Goal: Task Accomplishment & Management: Manage account settings

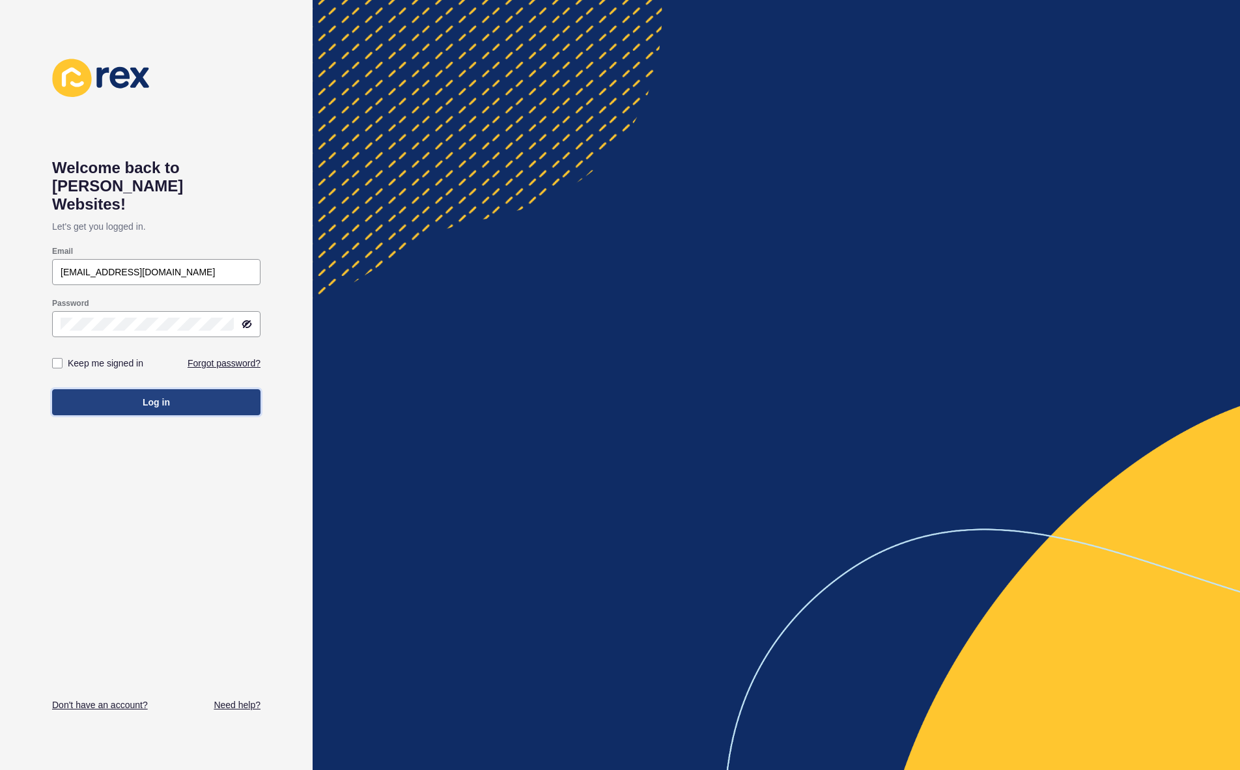
click at [121, 389] on button "Log in" at bounding box center [156, 402] width 208 height 26
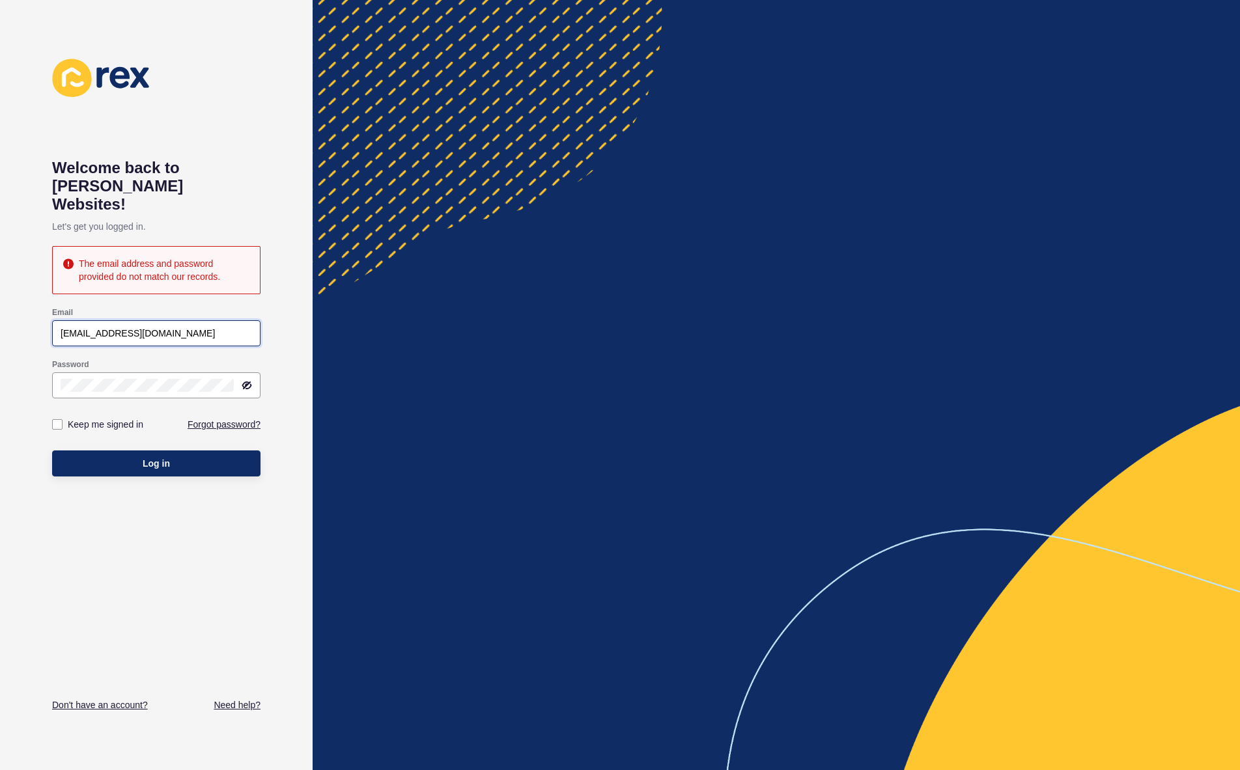
click at [189, 327] on input "lisarer17@gmail.com" at bounding box center [156, 333] width 191 height 13
drag, startPoint x: 83, startPoint y: 313, endPoint x: 87, endPoint y: 318, distance: 6.7
click at [79, 327] on input "lisarer17@gmail.com" at bounding box center [156, 333] width 191 height 13
click at [177, 327] on input "lisarwr17@gmail.com" at bounding box center [156, 333] width 191 height 13
type input "lisarwr17@gmail.com"
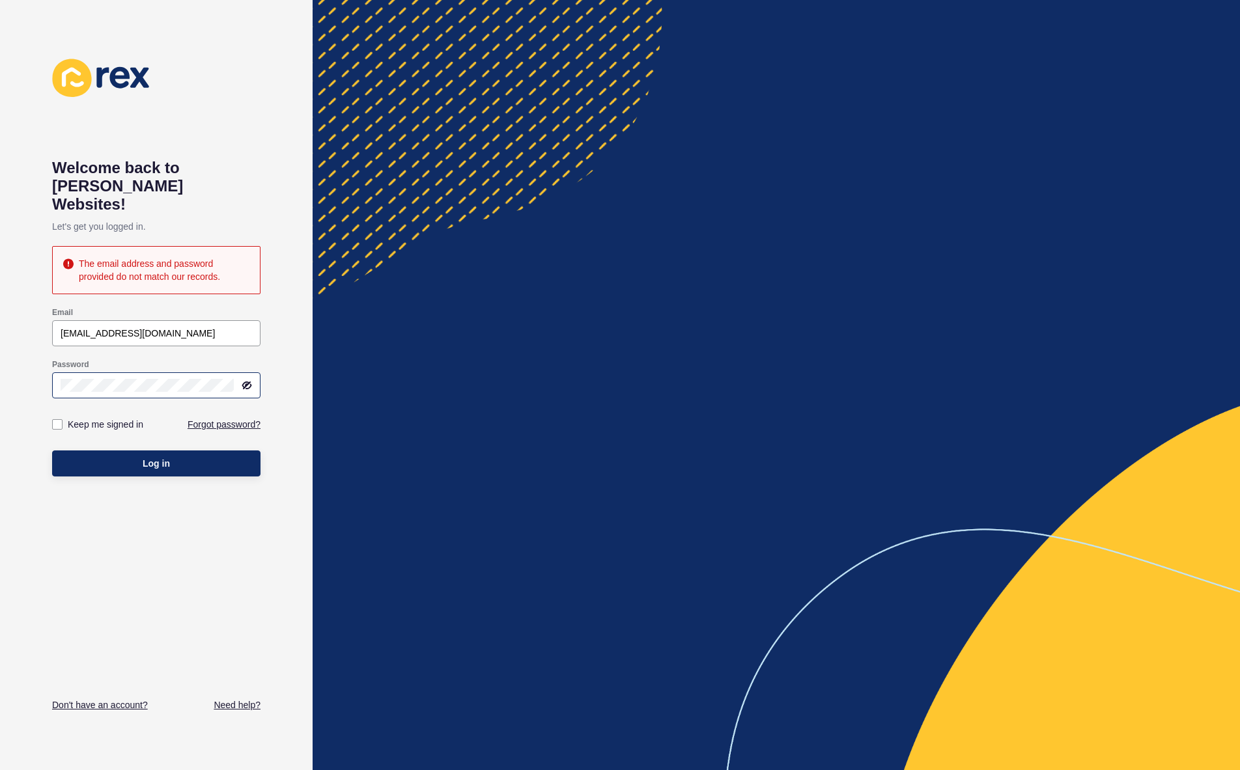
click at [247, 372] on div at bounding box center [156, 385] width 208 height 26
click at [246, 382] on icon at bounding box center [248, 385] width 8 height 7
click at [143, 457] on span "Log in" at bounding box center [156, 463] width 27 height 13
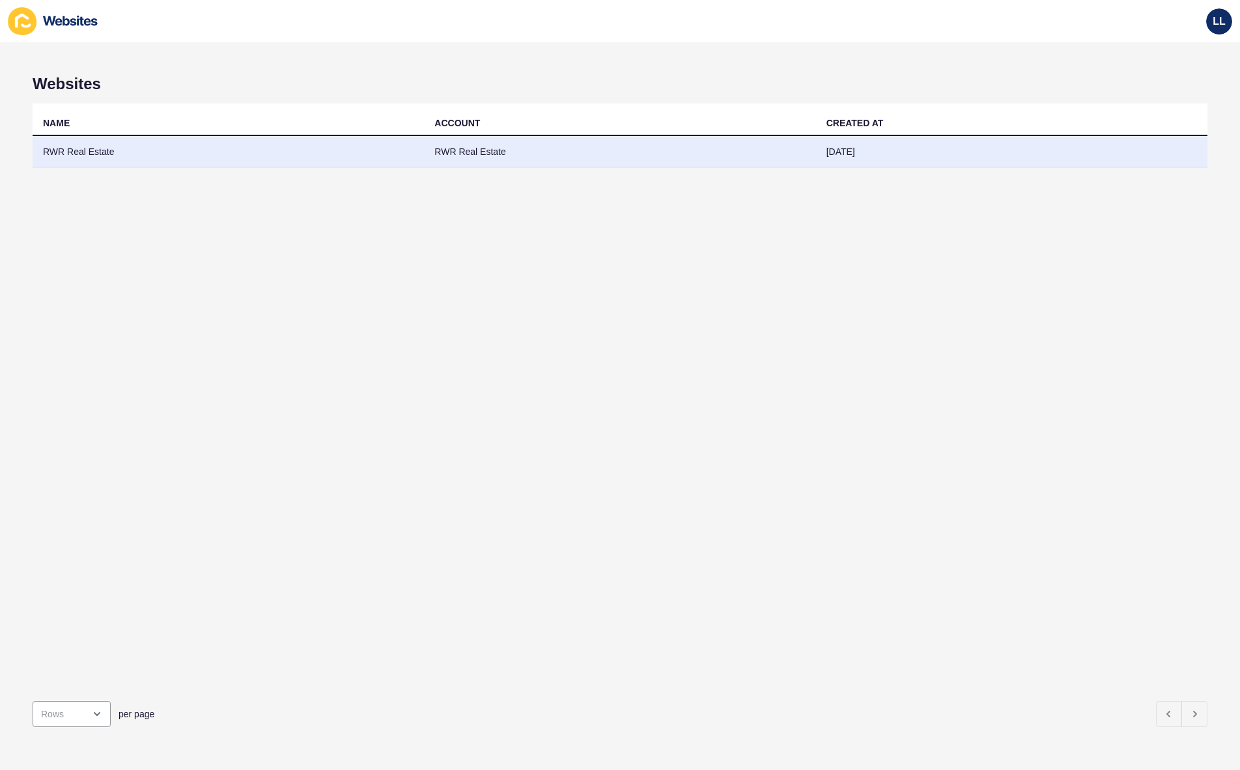
click at [83, 152] on td "RWR Real Estate" at bounding box center [228, 152] width 391 height 32
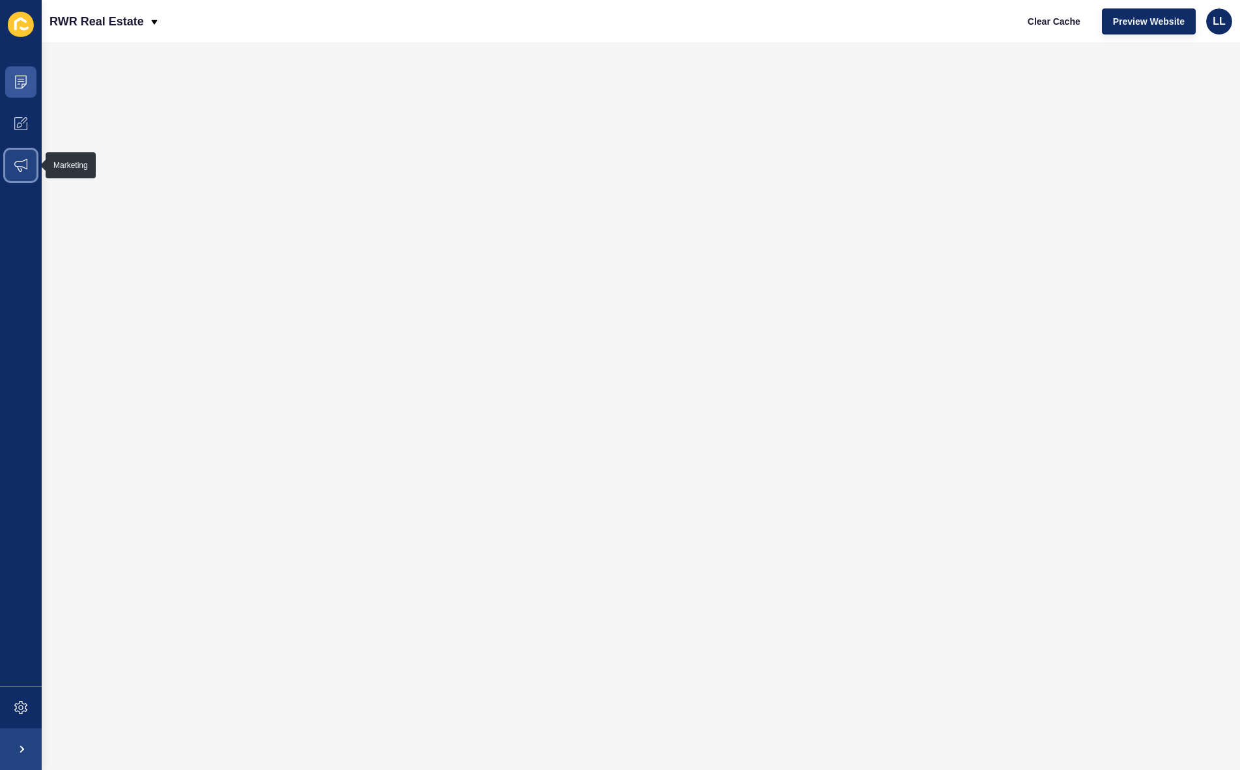
click at [24, 173] on span at bounding box center [21, 166] width 42 height 42
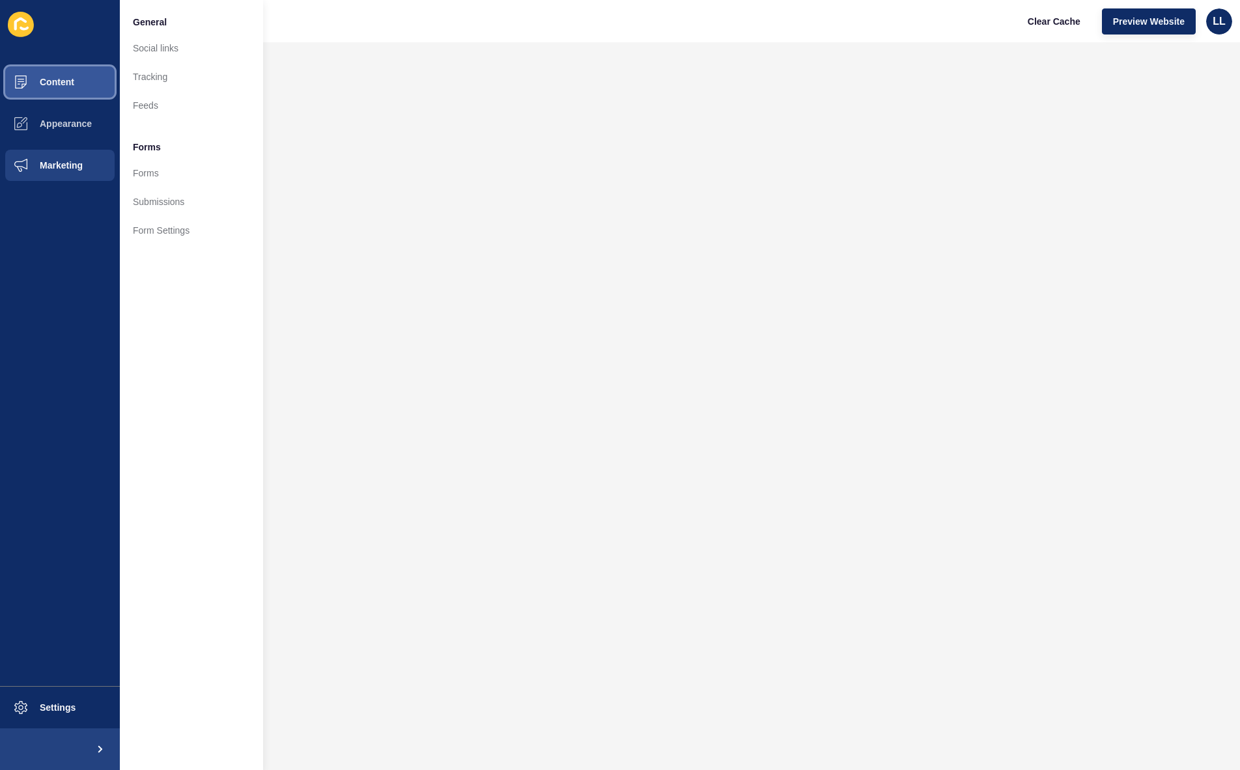
click at [63, 77] on span "Content" at bounding box center [36, 82] width 76 height 10
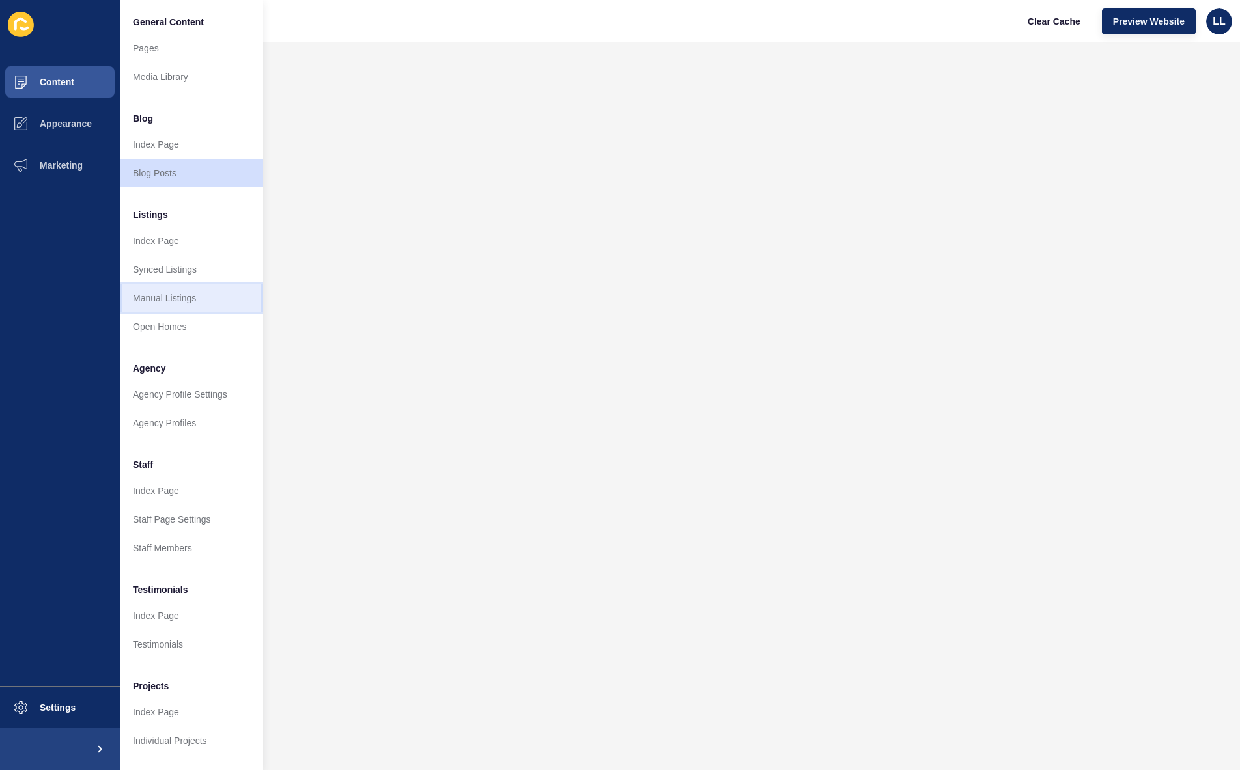
click at [188, 300] on link "Manual Listings" at bounding box center [191, 298] width 143 height 29
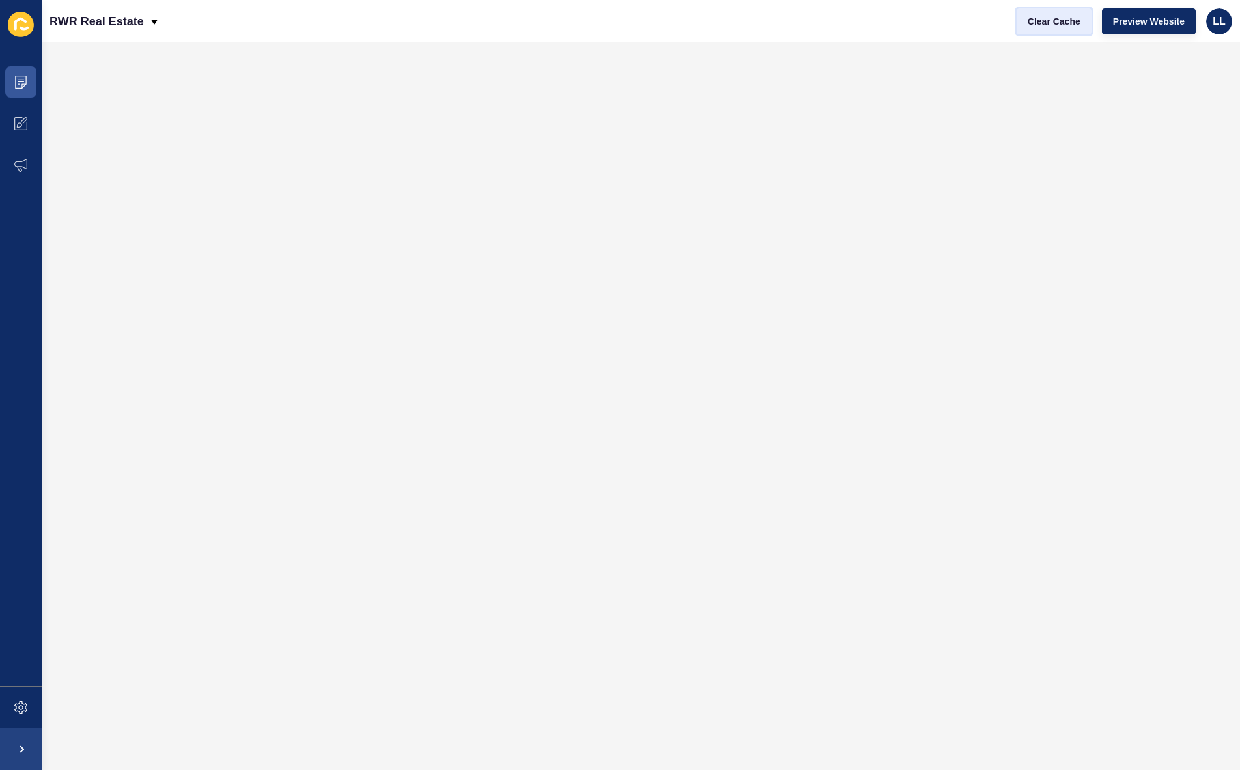
click at [1037, 18] on span "Clear Cache" at bounding box center [1054, 21] width 53 height 13
click at [1046, 16] on span "Clear Cache" at bounding box center [1054, 21] width 53 height 13
click at [1125, 21] on span "Preview Website" at bounding box center [1149, 21] width 72 height 13
click at [118, 28] on p "RWR Real Estate" at bounding box center [96, 21] width 94 height 33
click at [109, 63] on div "Back to website list" at bounding box center [106, 59] width 93 height 23
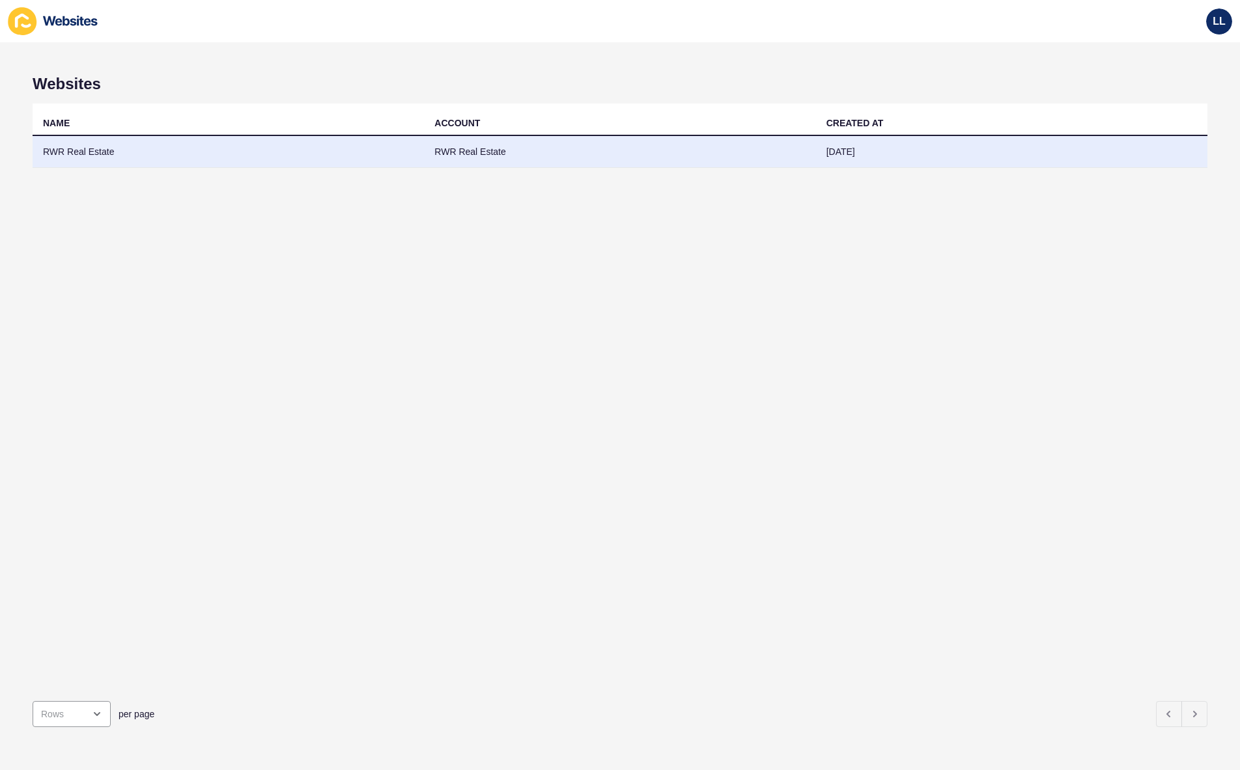
click at [76, 146] on td "RWR Real Estate" at bounding box center [228, 152] width 391 height 32
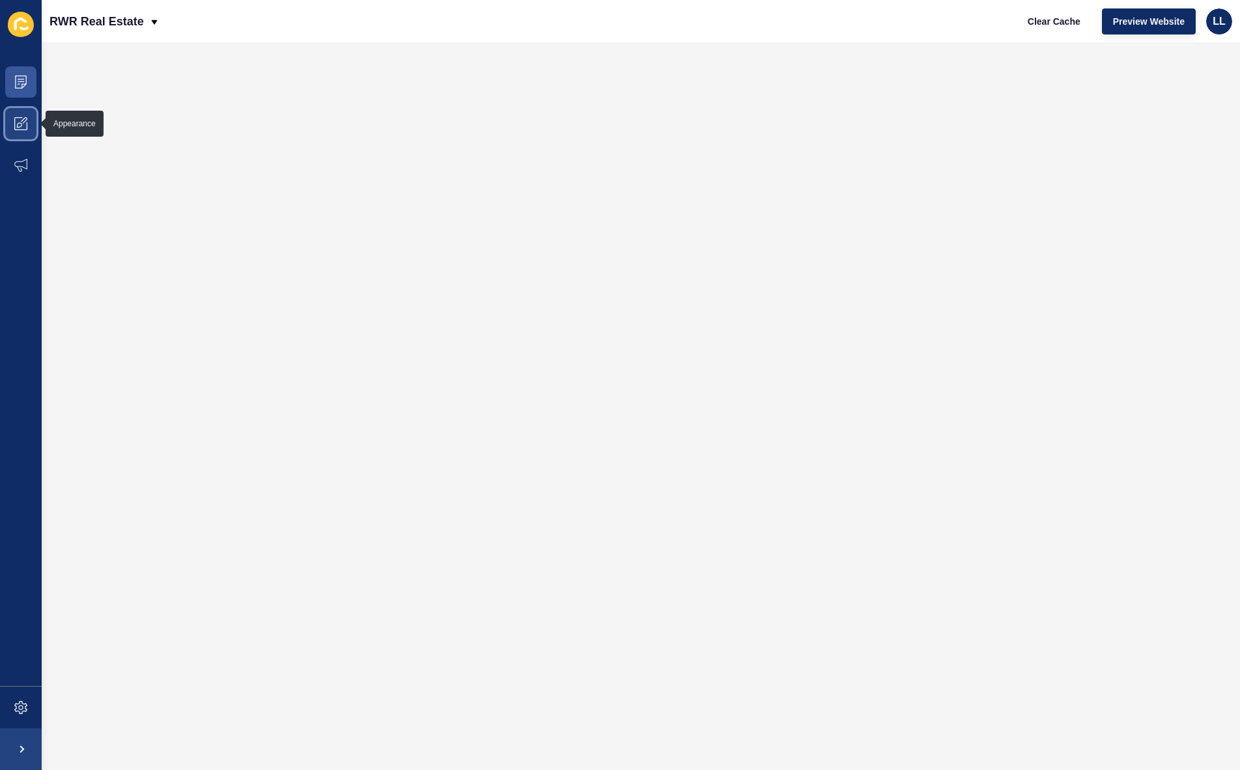
click at [20, 116] on span at bounding box center [21, 124] width 42 height 42
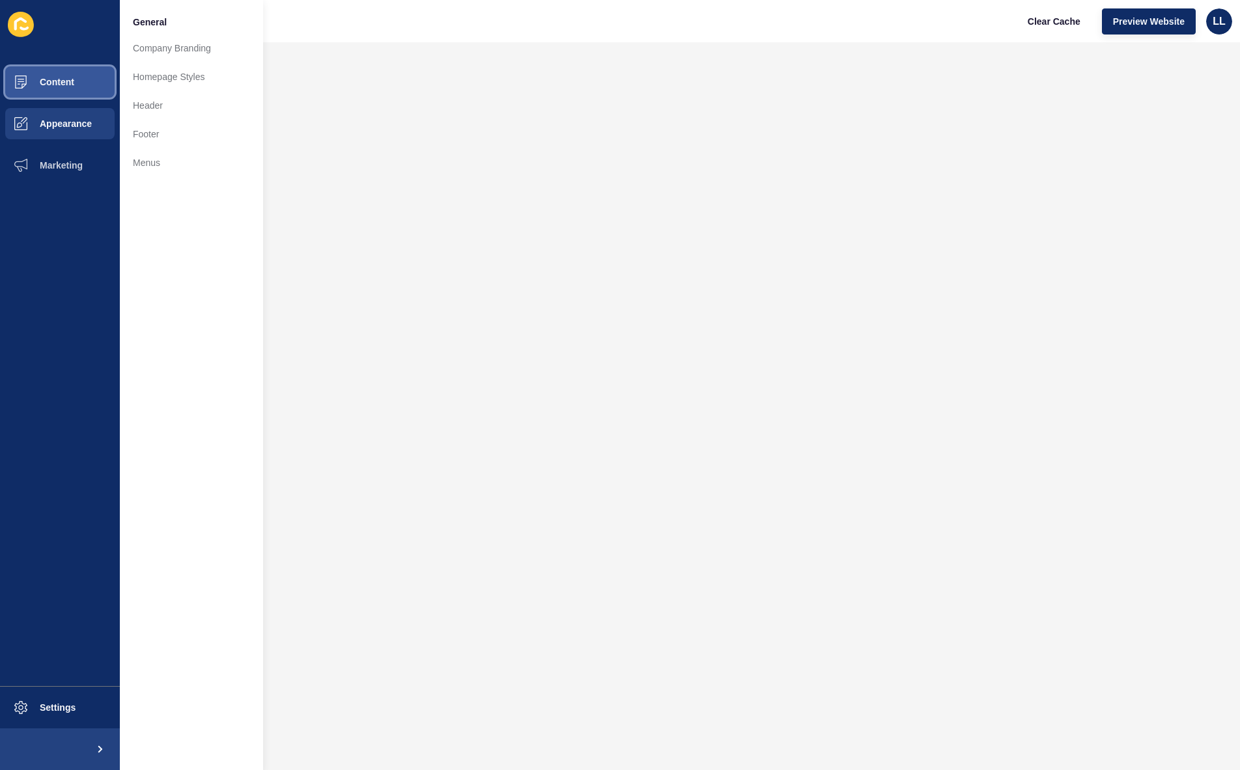
click at [80, 81] on button "Content" at bounding box center [60, 82] width 120 height 42
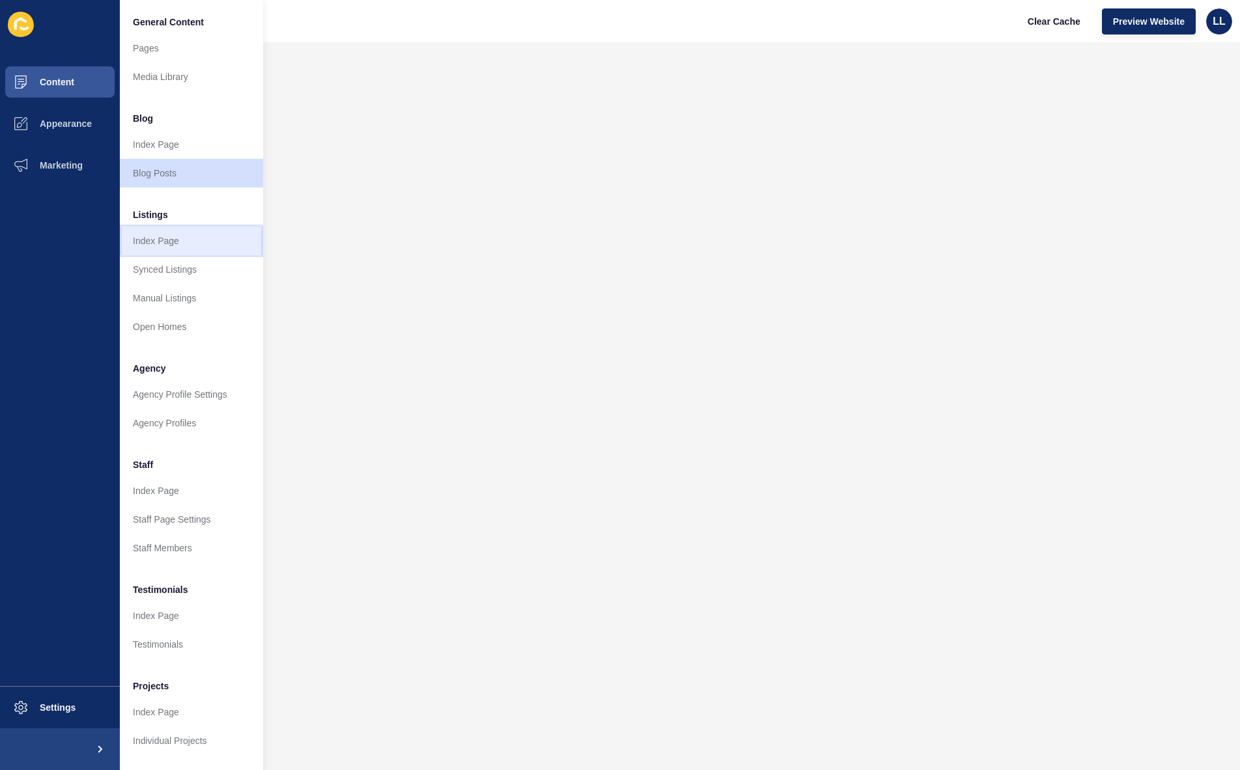
click at [195, 240] on link "Index Page" at bounding box center [191, 241] width 143 height 29
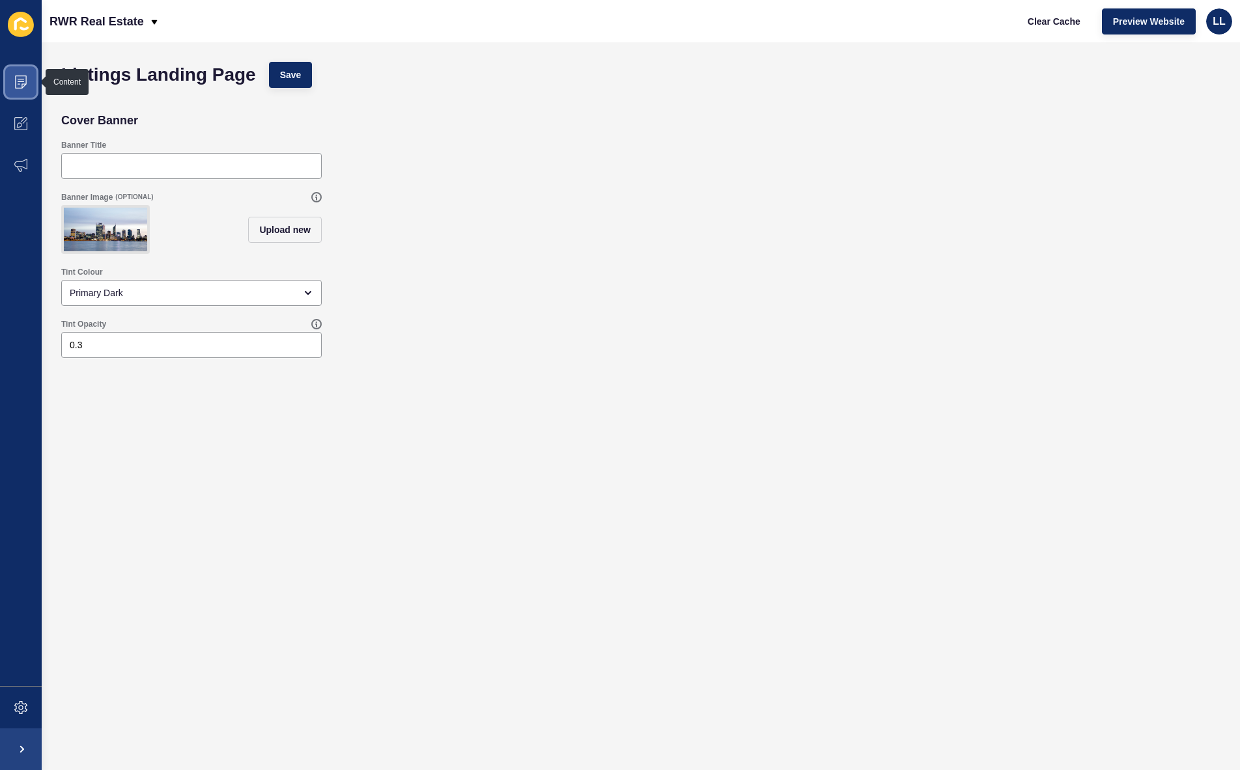
click at [20, 72] on span at bounding box center [21, 82] width 42 height 42
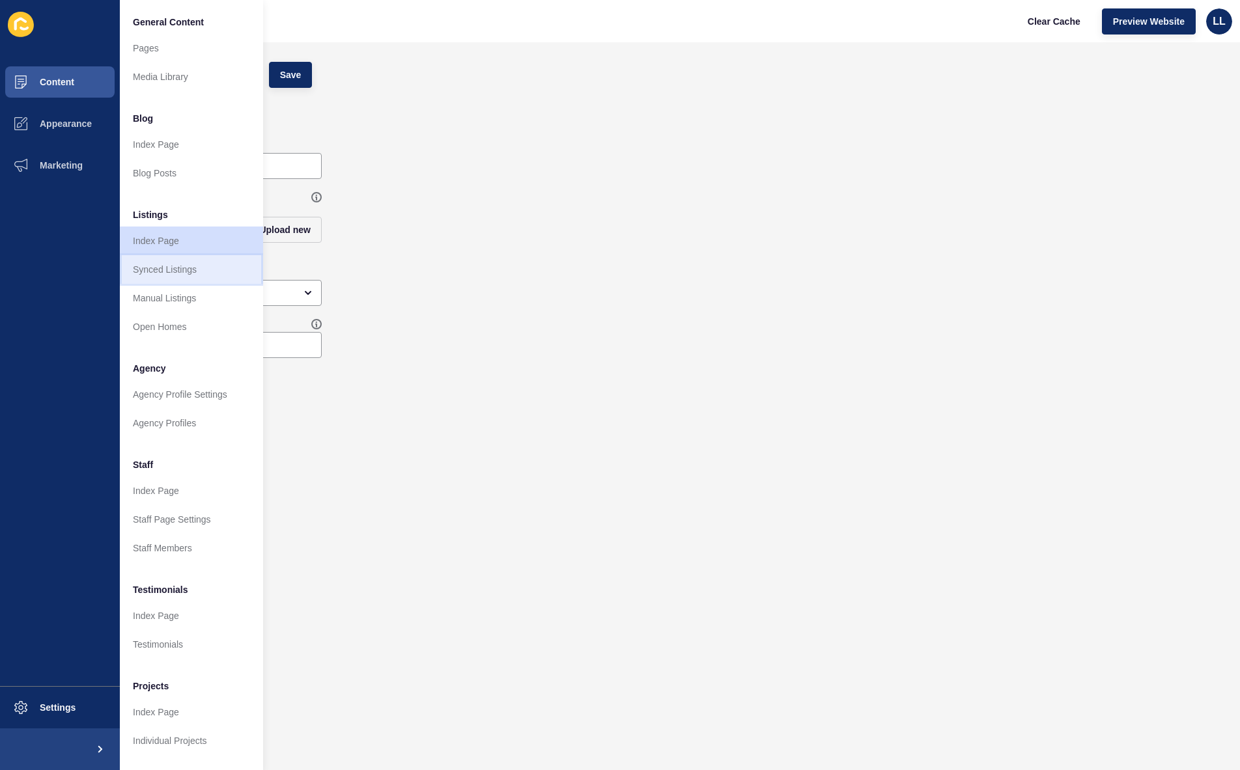
click at [215, 260] on link "Synced Listings" at bounding box center [191, 269] width 143 height 29
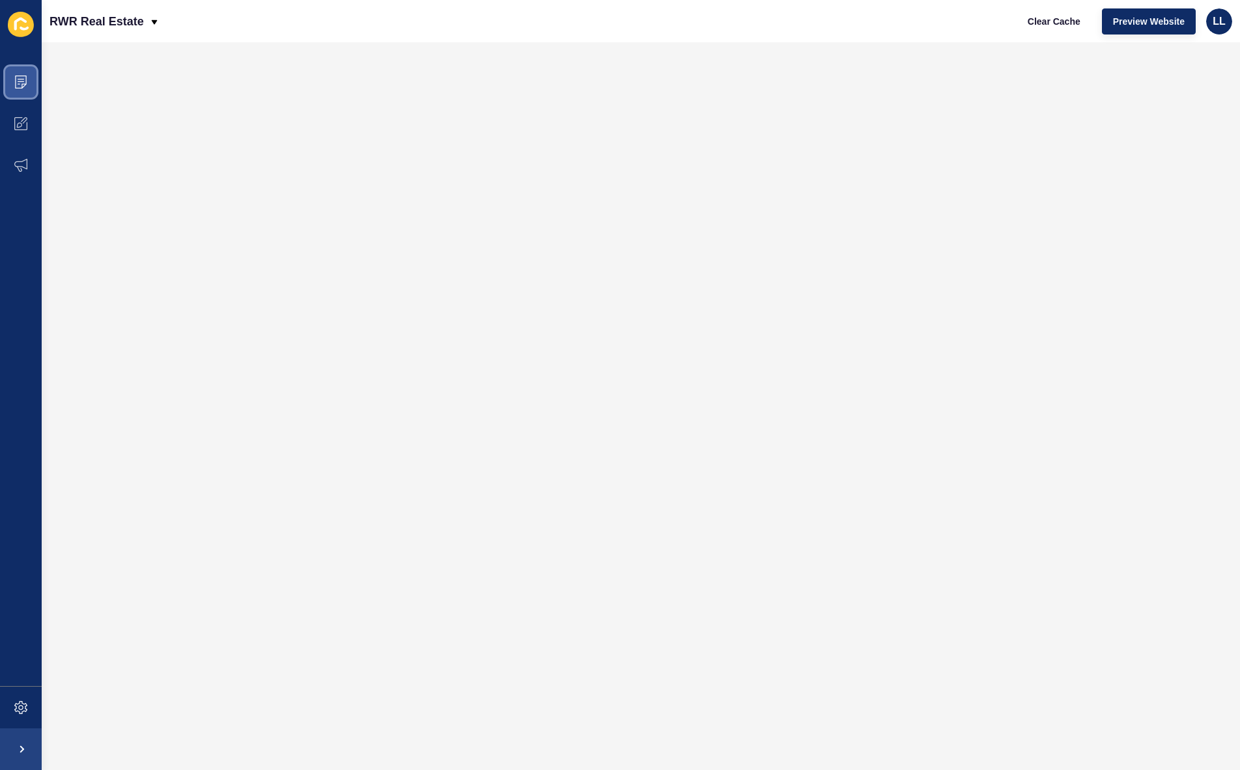
click at [18, 78] on icon at bounding box center [20, 82] width 13 height 13
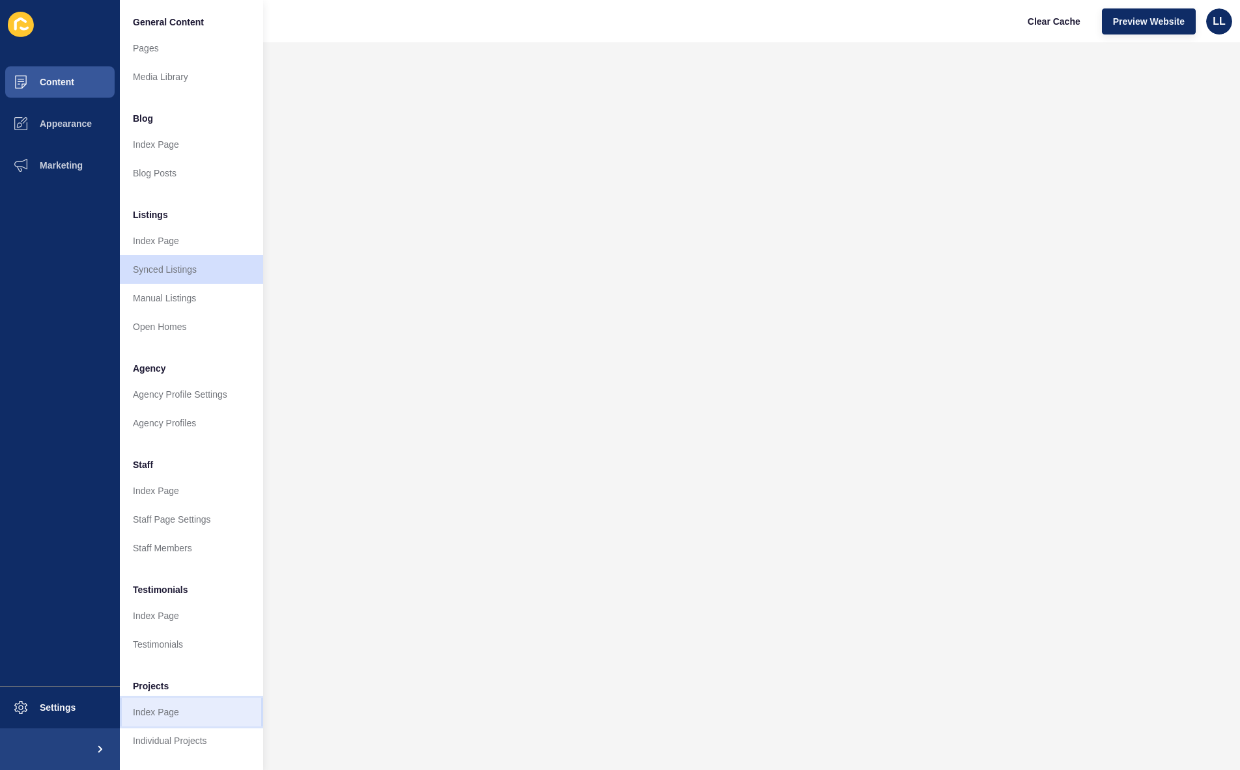
click at [183, 707] on link "Index Page" at bounding box center [191, 712] width 143 height 29
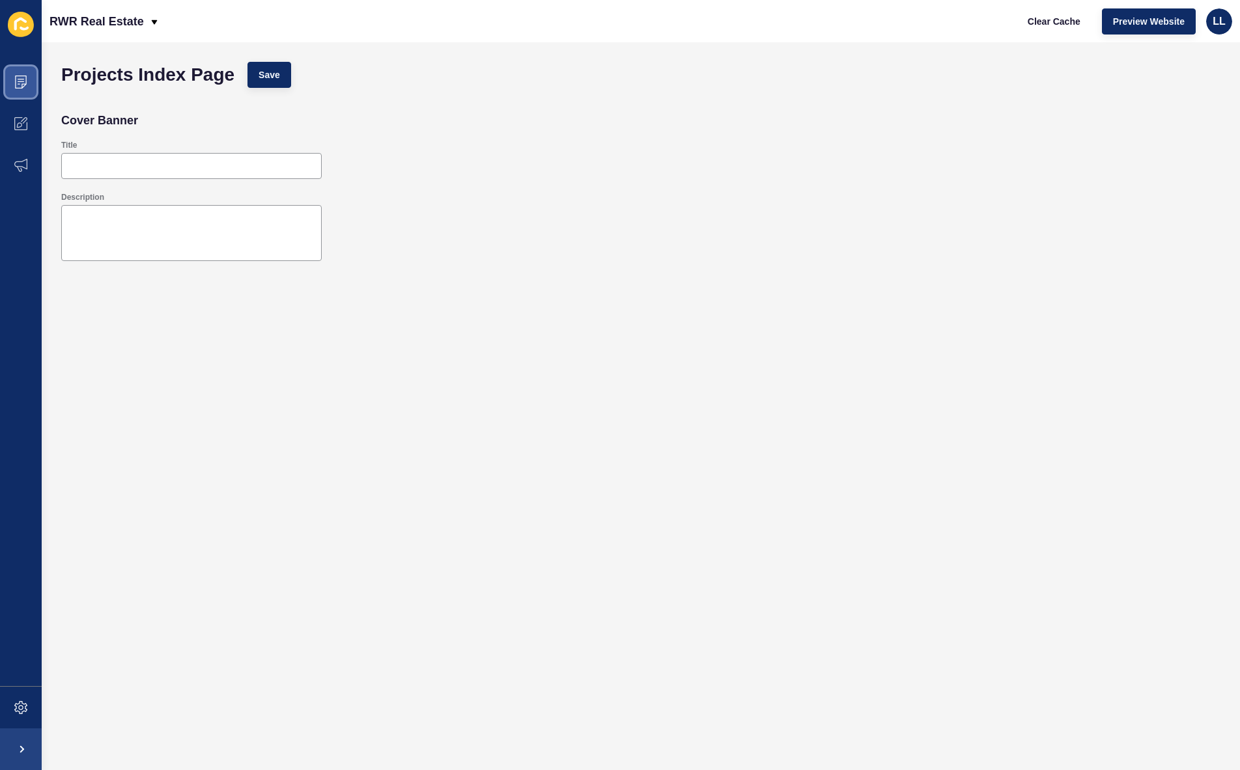
click at [8, 79] on span at bounding box center [21, 82] width 42 height 42
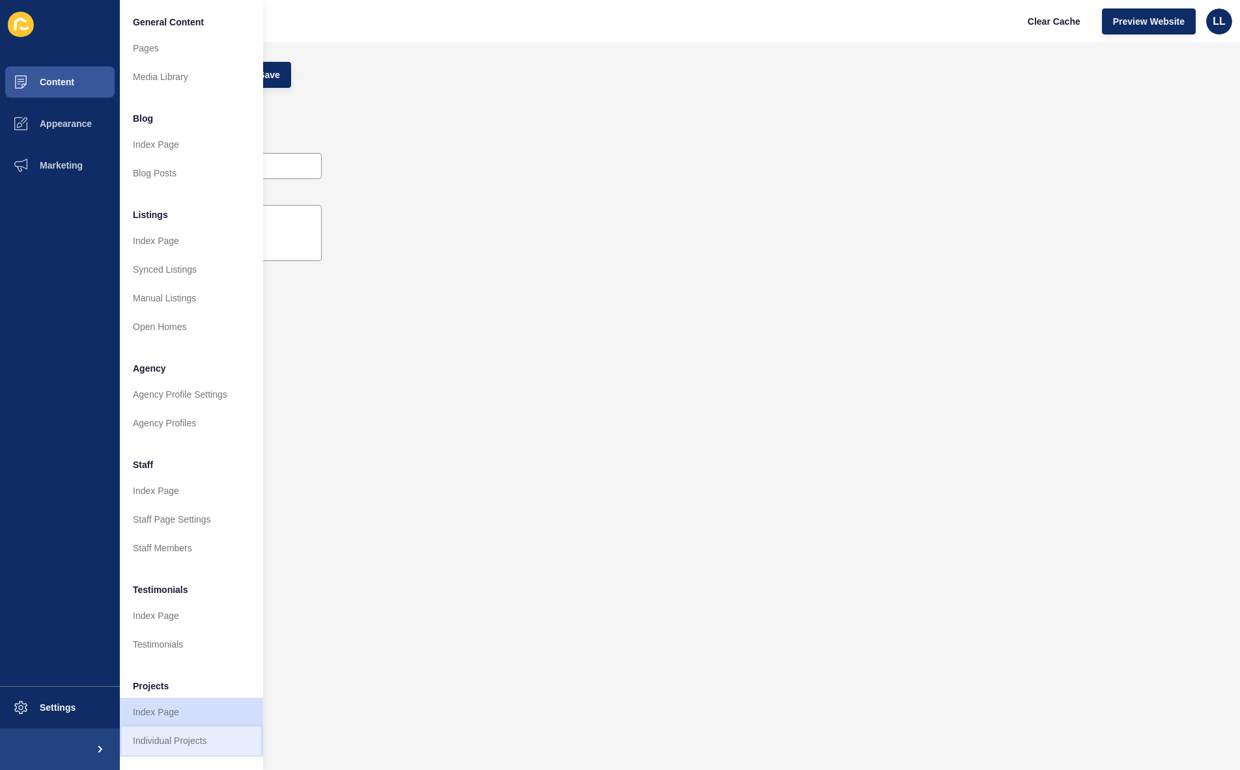
click at [195, 736] on link "Individual Projects" at bounding box center [191, 741] width 143 height 29
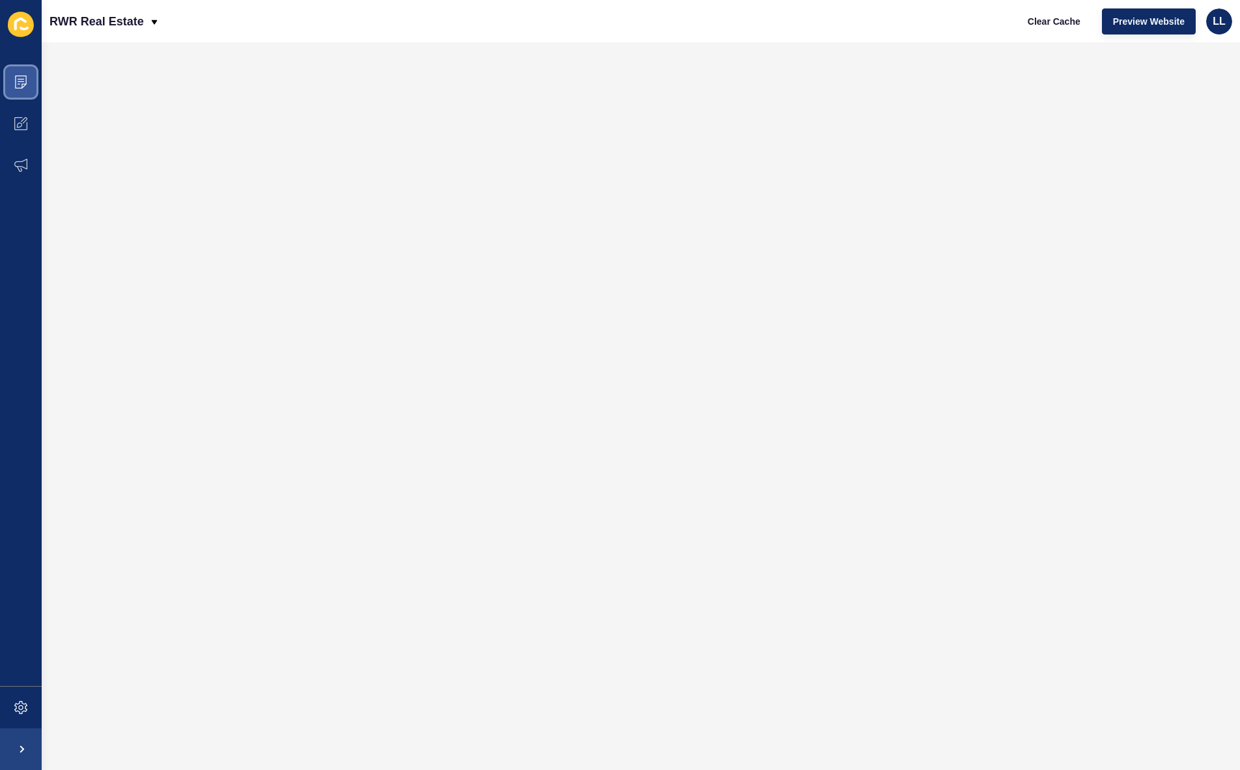
click at [26, 86] on icon at bounding box center [20, 82] width 13 height 13
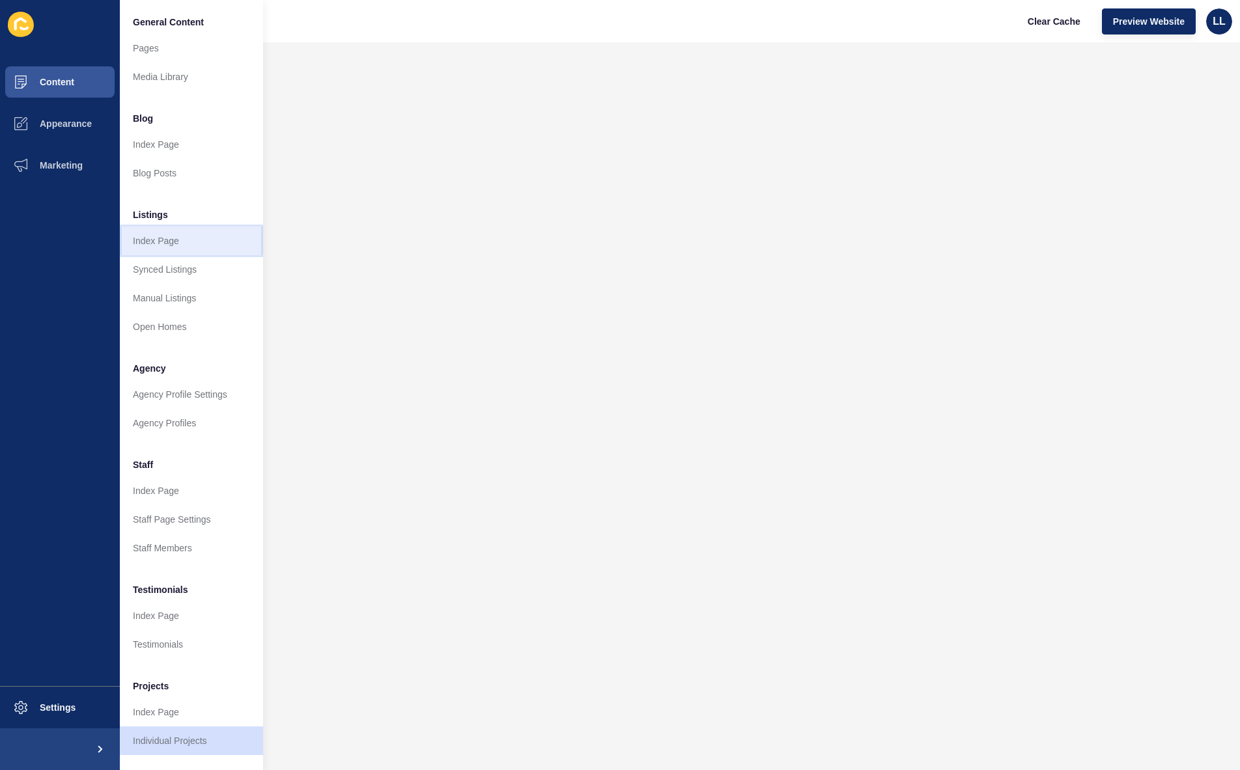
click at [184, 247] on link "Index Page" at bounding box center [191, 241] width 143 height 29
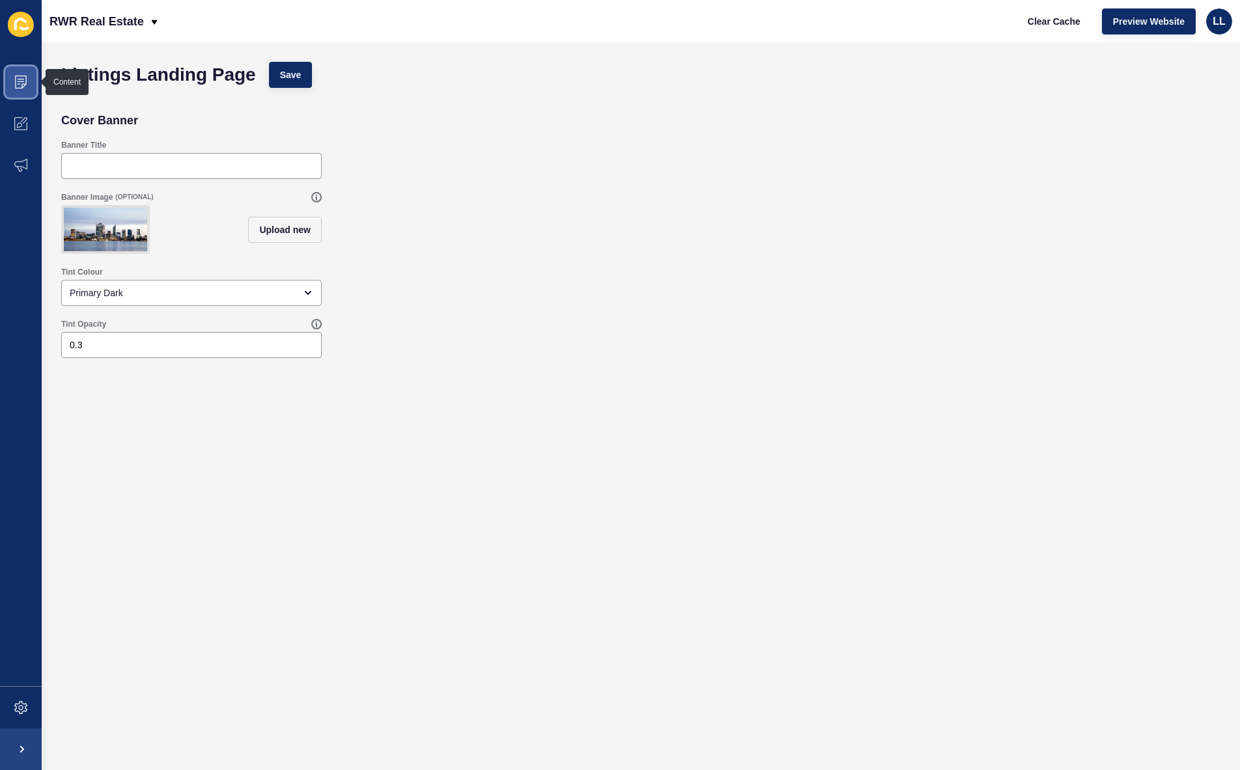
click at [19, 74] on span at bounding box center [21, 82] width 42 height 42
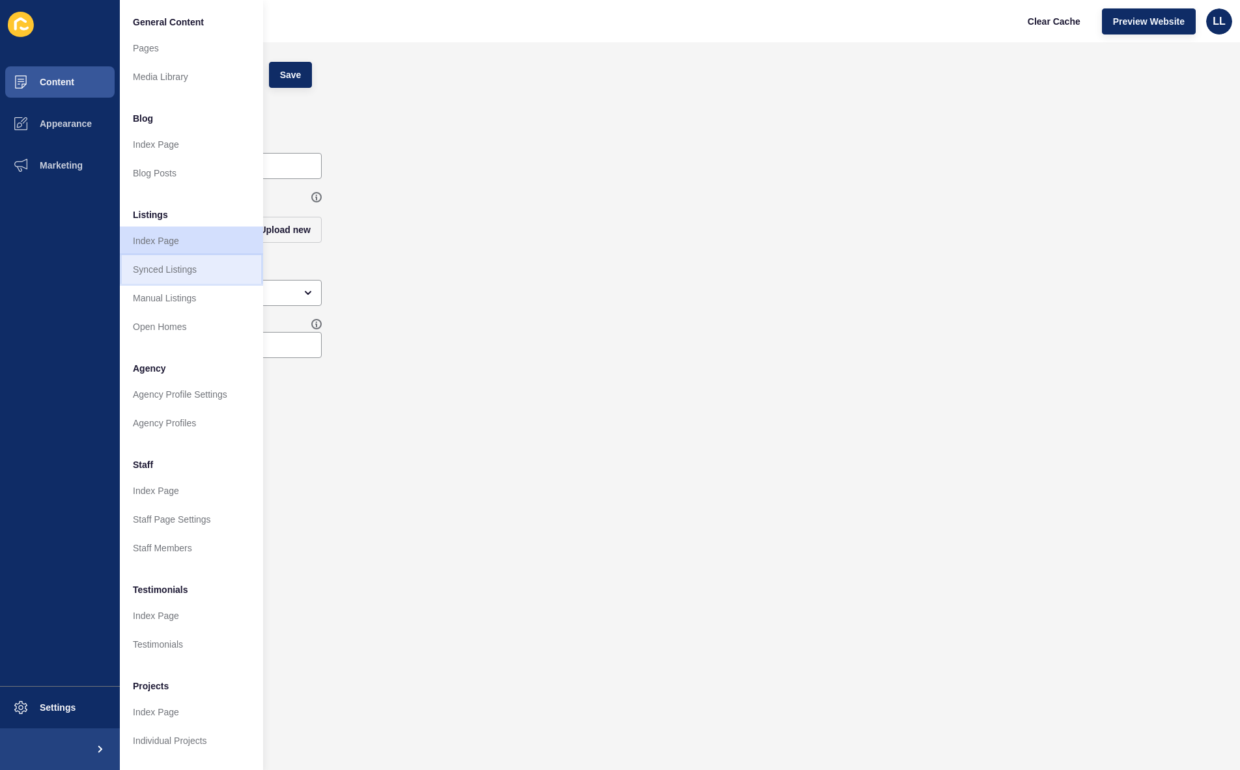
click at [189, 274] on link "Synced Listings" at bounding box center [191, 269] width 143 height 29
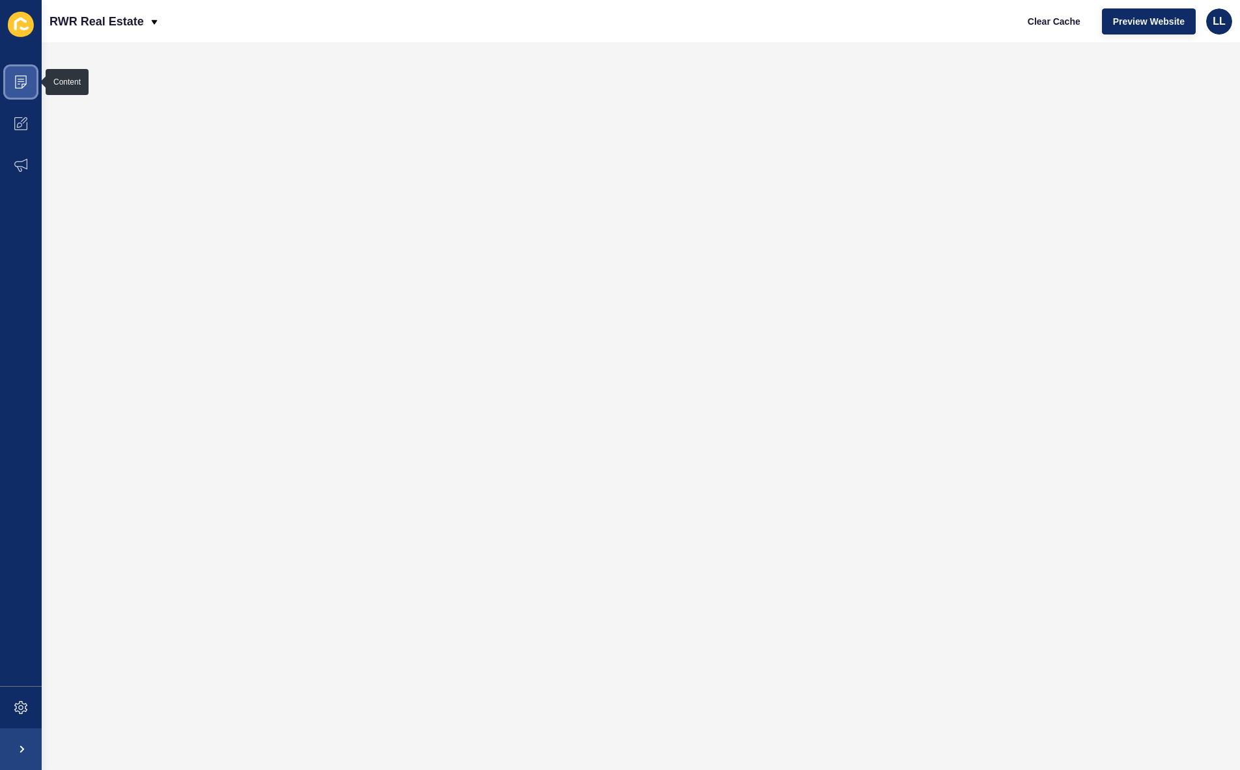
click at [24, 85] on icon at bounding box center [20, 82] width 13 height 13
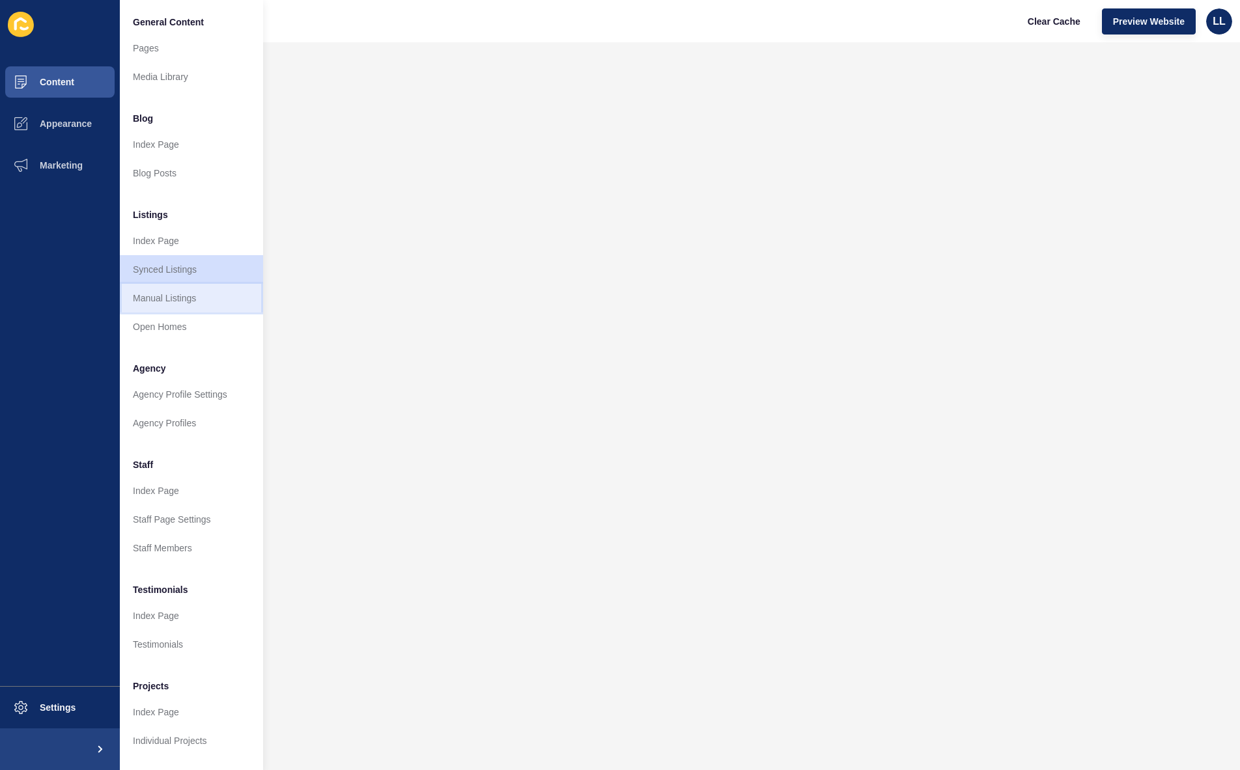
click at [214, 290] on link "Manual Listings" at bounding box center [191, 298] width 143 height 29
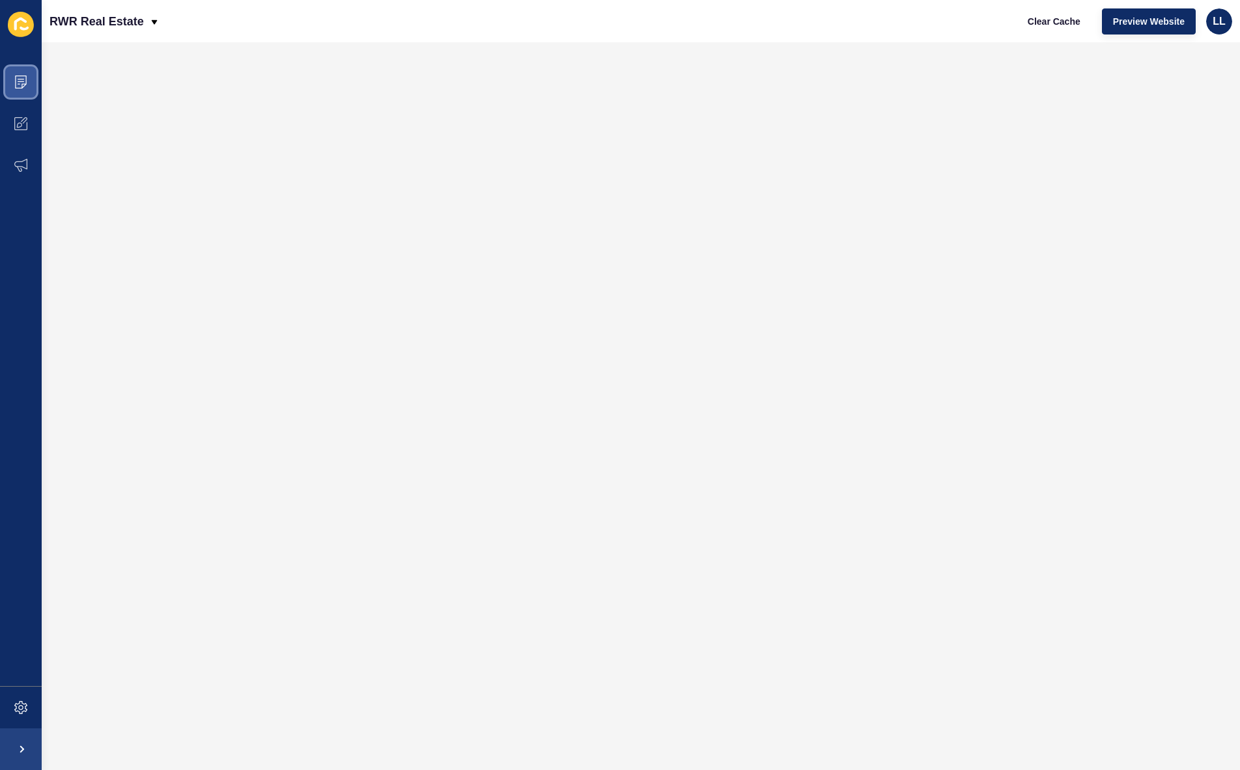
click at [27, 81] on icon at bounding box center [20, 82] width 13 height 13
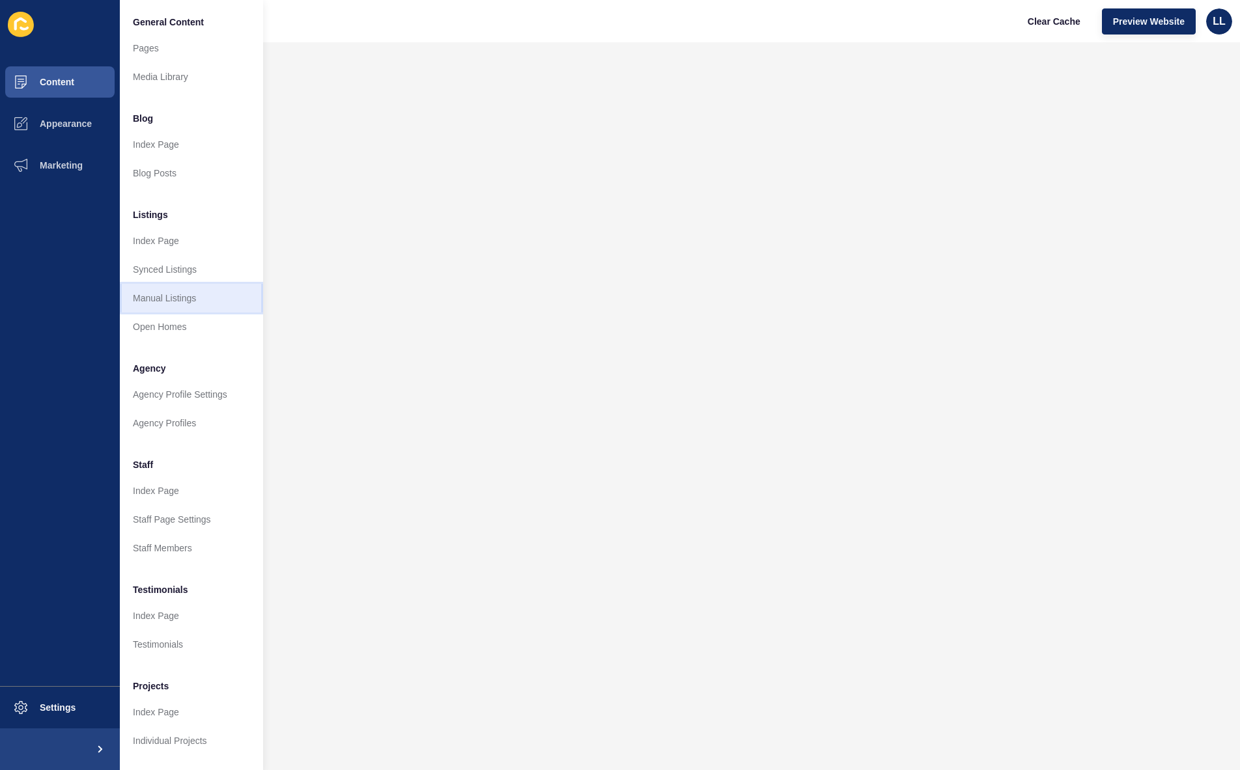
click at [217, 297] on link "Manual Listings" at bounding box center [191, 298] width 143 height 29
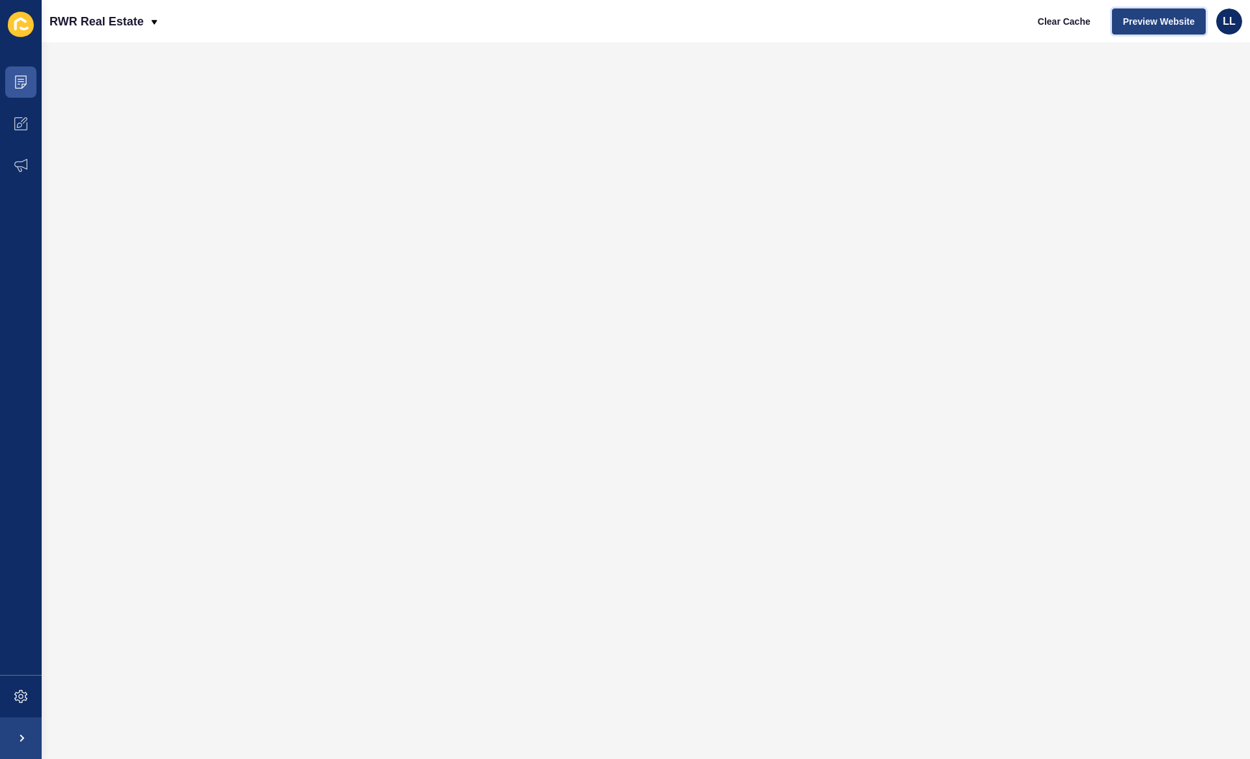
click at [1156, 20] on span "Preview Website" at bounding box center [1159, 21] width 72 height 13
